Goal: Register for event/course

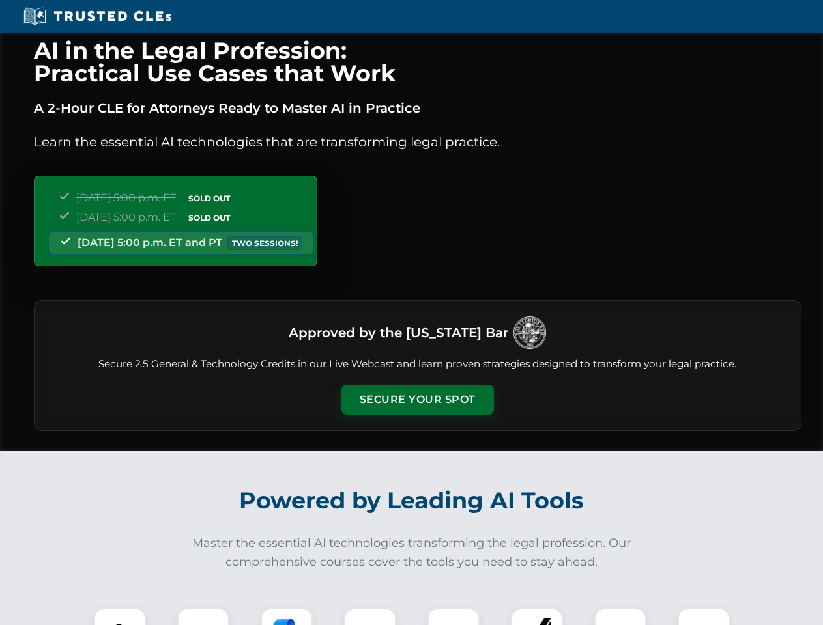
click at [417, 400] on button "Secure Your Spot" at bounding box center [417, 400] width 152 height 30
click at [120, 617] on img at bounding box center [120, 635] width 38 height 38
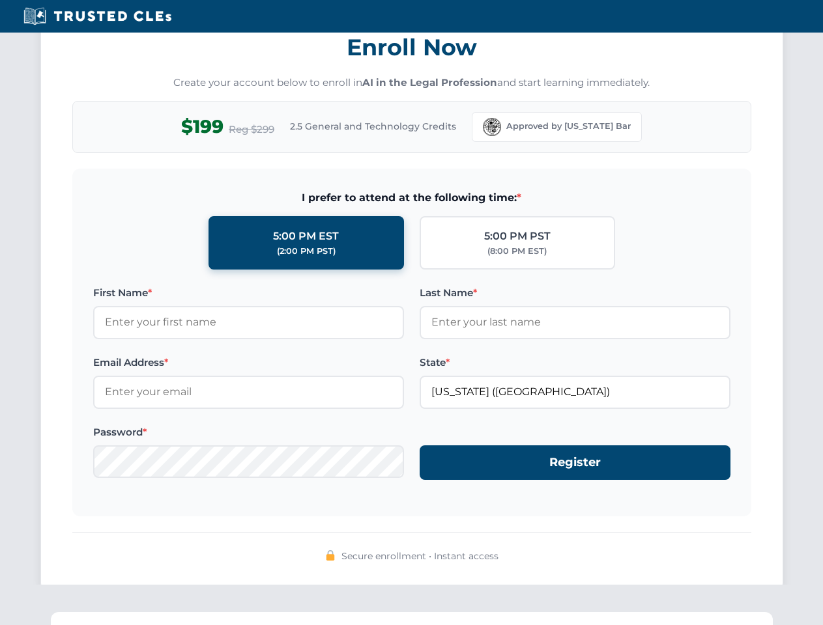
scroll to position [1279, 0]
